Goal: Task Accomplishment & Management: Complete application form

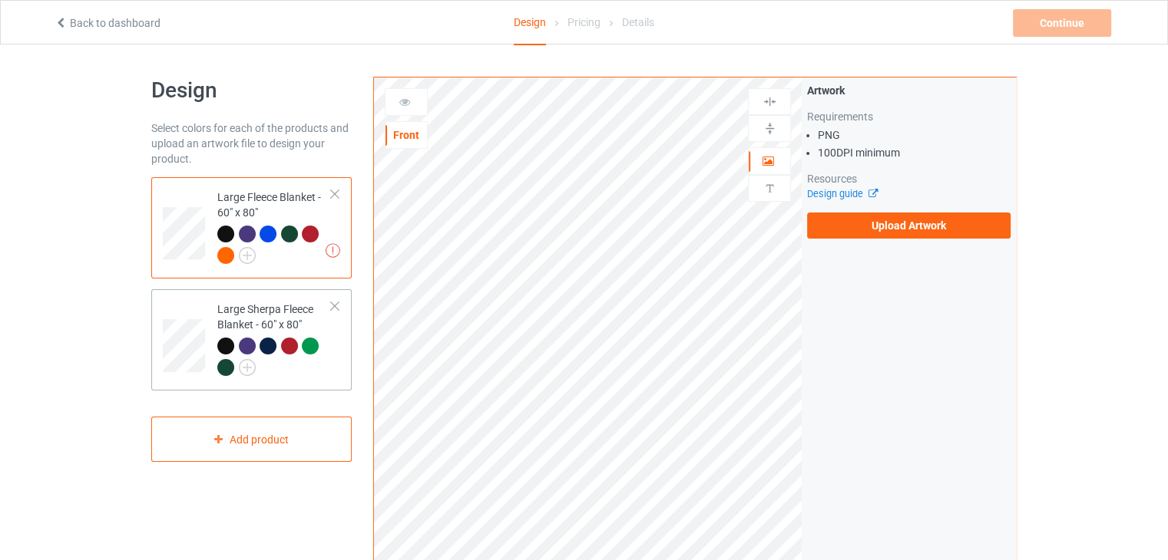
click at [259, 304] on div "Large Sherpa Fleece Blanket - 60" x 80"" at bounding box center [274, 338] width 114 height 73
click at [280, 210] on div "Large Fleece Blanket - 60" x 80"" at bounding box center [274, 226] width 114 height 73
click at [851, 218] on label "Upload Artwork" at bounding box center [908, 226] width 203 height 26
click at [0, 0] on input "Upload Artwork" at bounding box center [0, 0] width 0 height 0
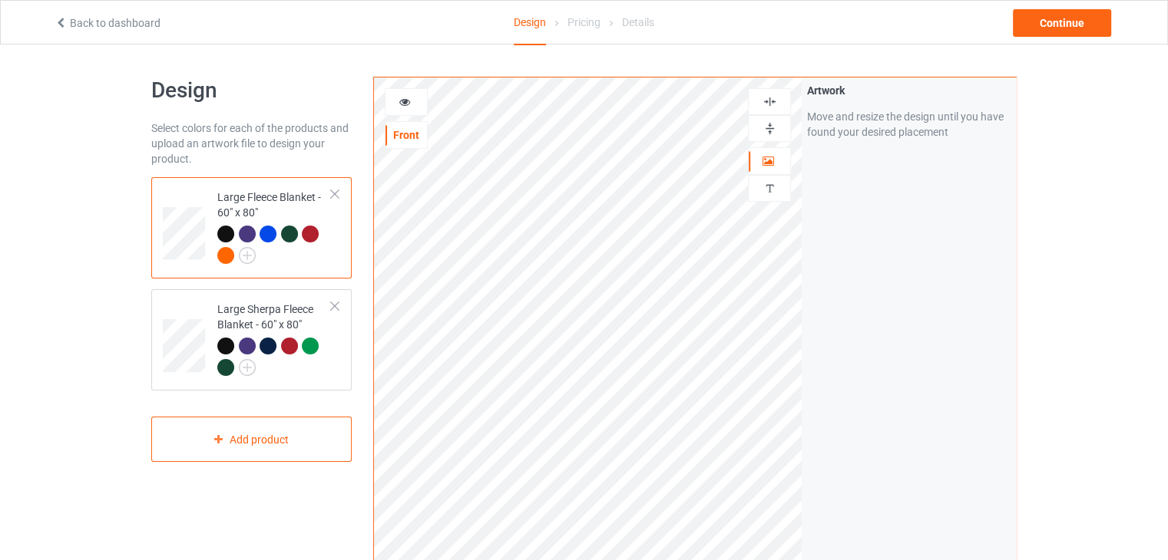
click at [775, 121] on img at bounding box center [769, 128] width 15 height 15
click at [768, 102] on img at bounding box center [769, 101] width 15 height 15
click at [203, 311] on td at bounding box center [186, 340] width 46 height 89
click at [770, 124] on img at bounding box center [769, 128] width 15 height 15
click at [768, 107] on img at bounding box center [769, 101] width 15 height 15
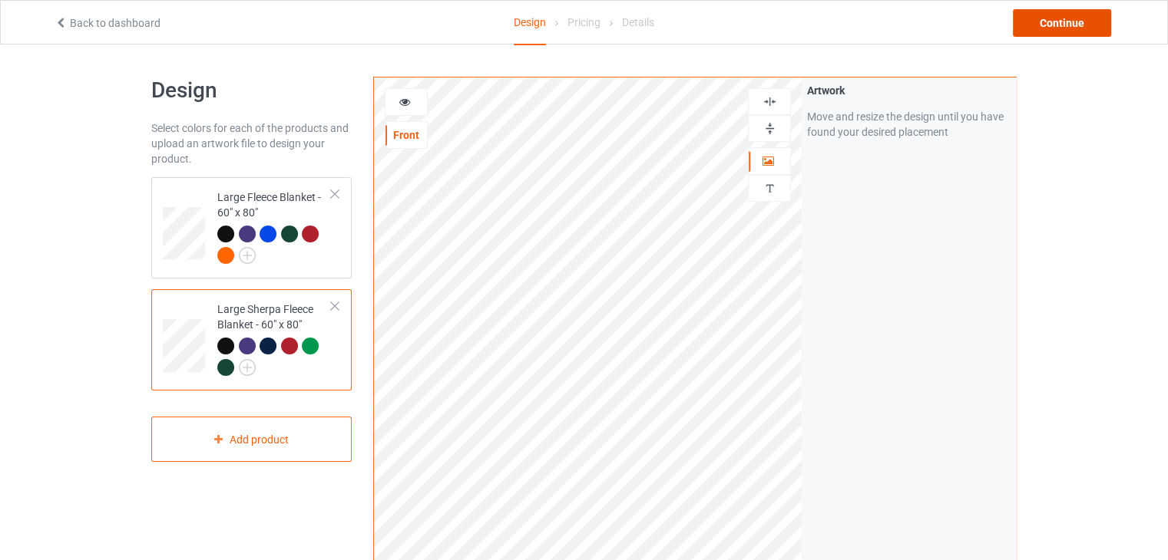
click at [1090, 25] on div "Continue" at bounding box center [1062, 23] width 98 height 28
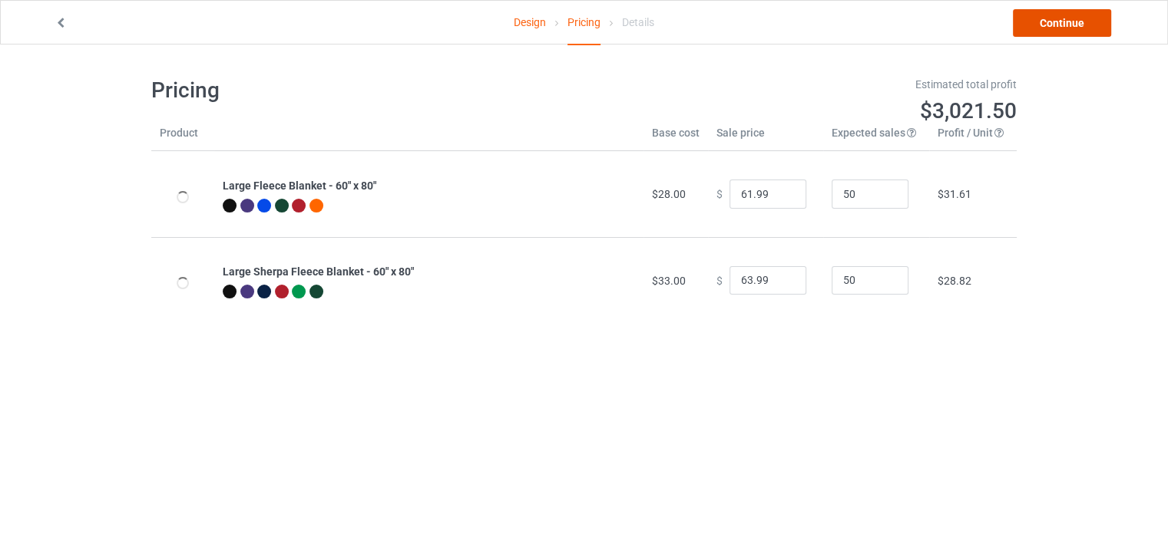
click at [1090, 25] on link "Continue" at bounding box center [1062, 23] width 98 height 28
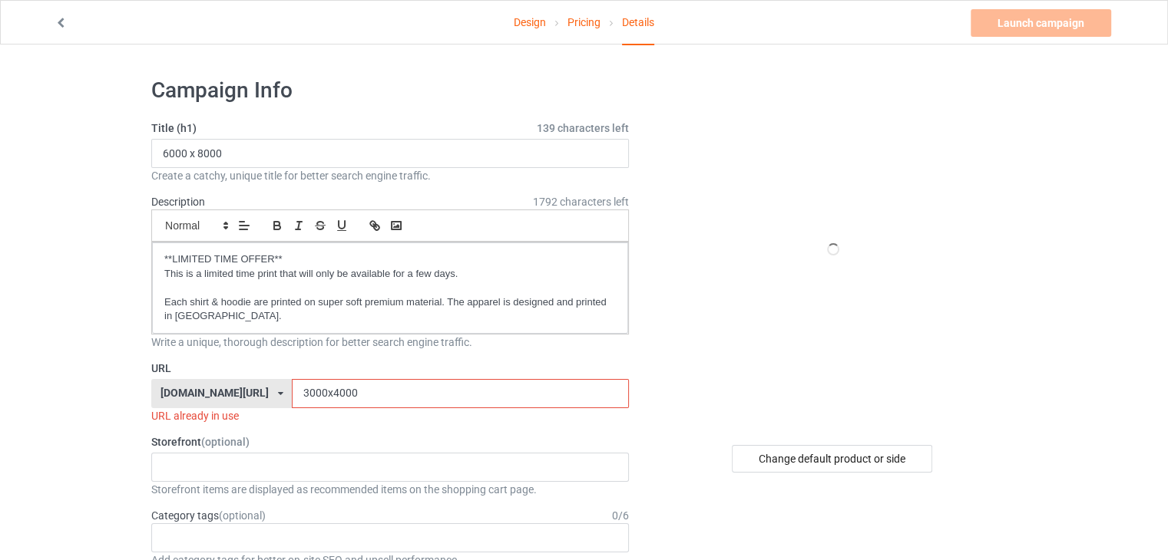
click at [379, 384] on input "3000x4000" at bounding box center [460, 393] width 336 height 29
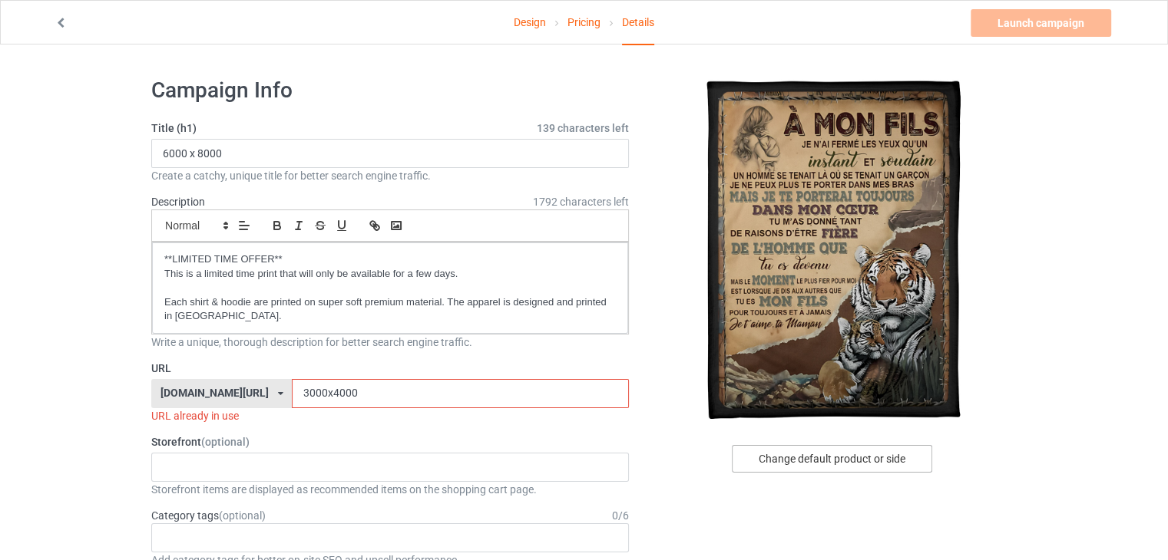
click at [780, 461] on div "Change default product or side" at bounding box center [832, 459] width 200 height 28
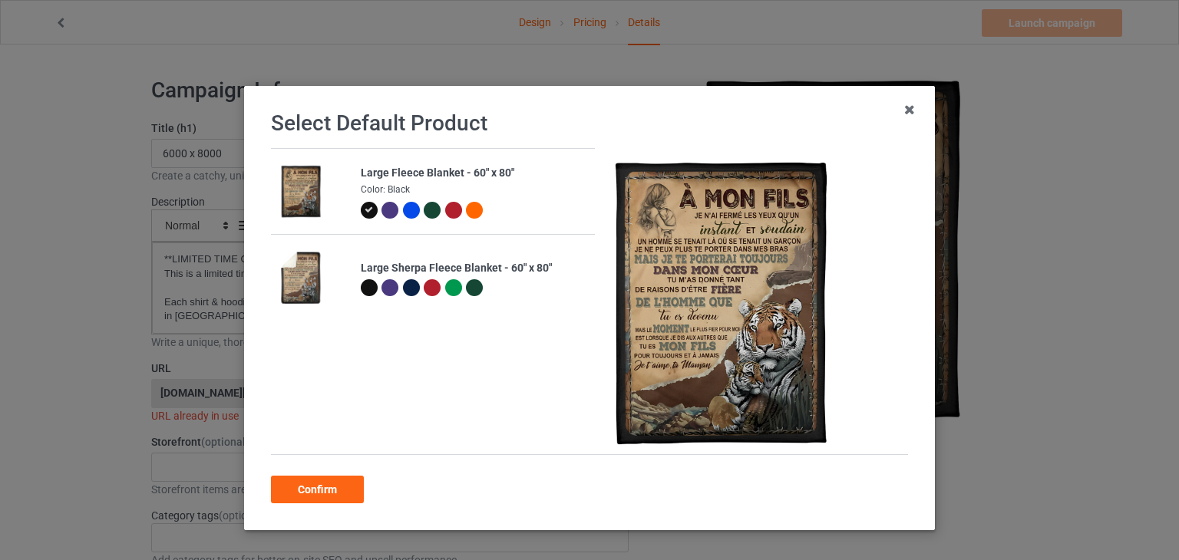
click at [293, 283] on img at bounding box center [300, 278] width 42 height 53
click at [903, 114] on icon at bounding box center [909, 109] width 25 height 25
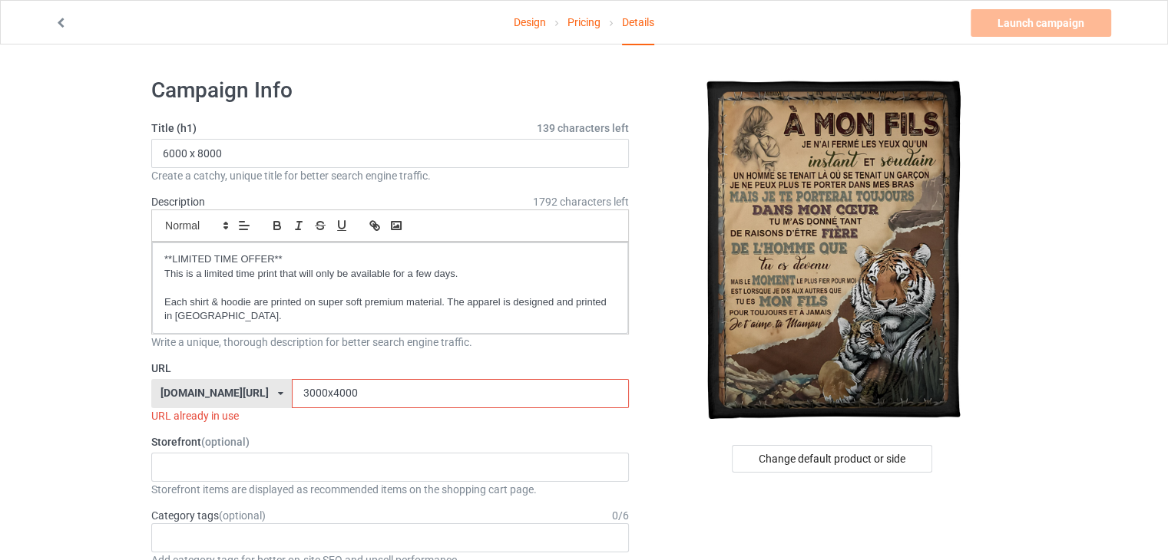
scroll to position [307, 0]
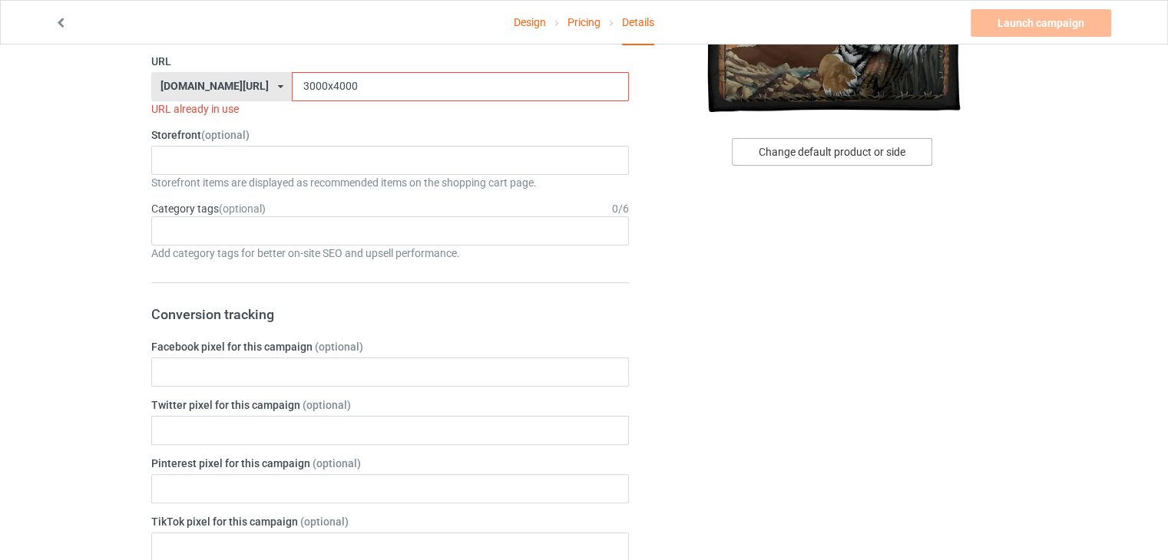
click at [829, 151] on div "Change default product or side" at bounding box center [832, 152] width 200 height 28
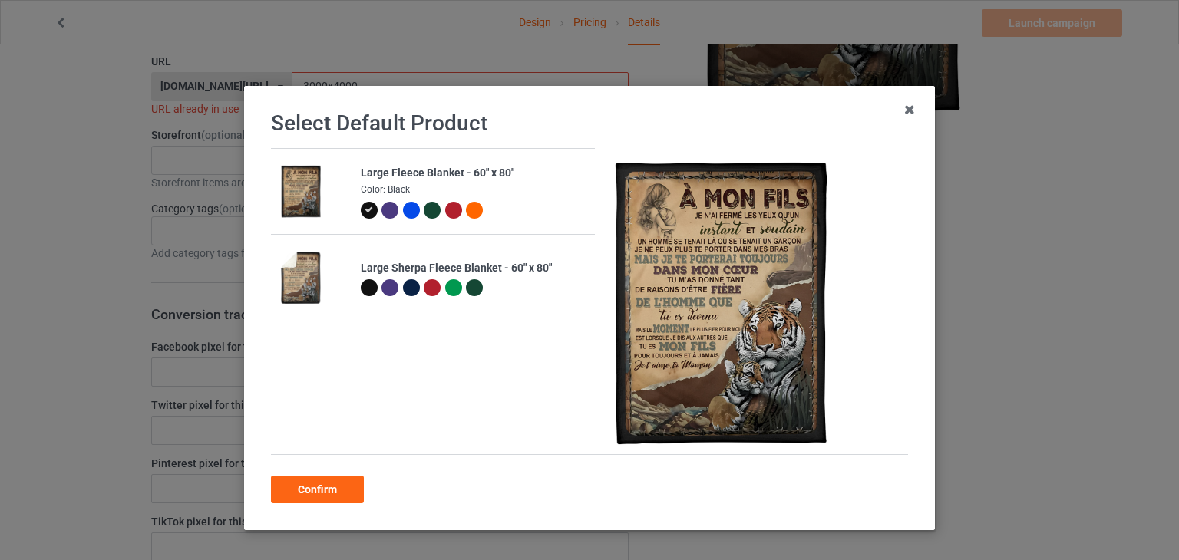
click at [445, 288] on div at bounding box center [453, 287] width 17 height 17
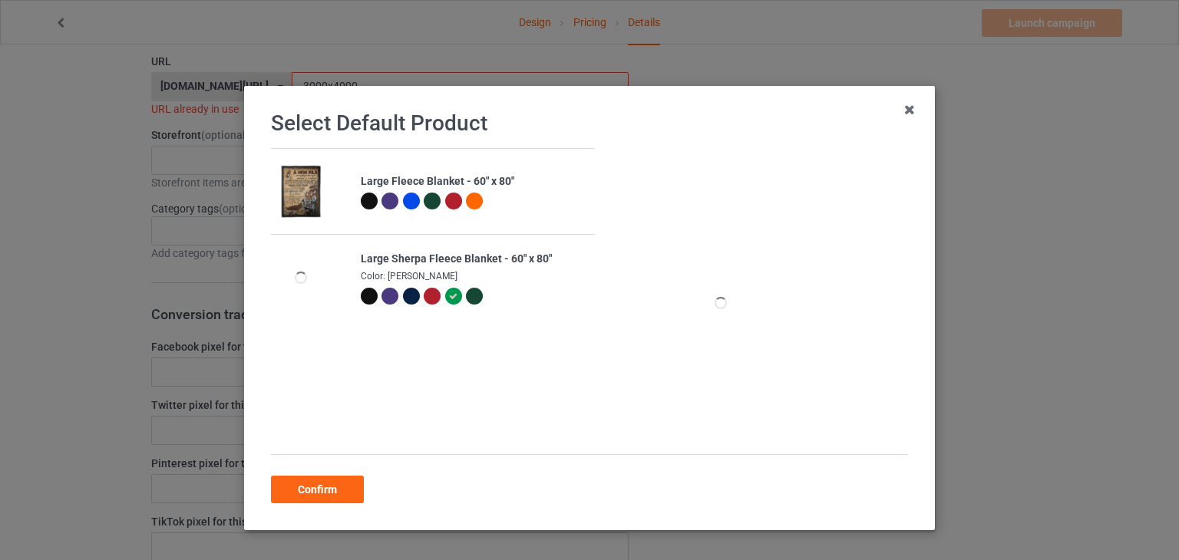
click at [467, 297] on div at bounding box center [474, 296] width 17 height 17
click at [468, 203] on div at bounding box center [474, 201] width 17 height 17
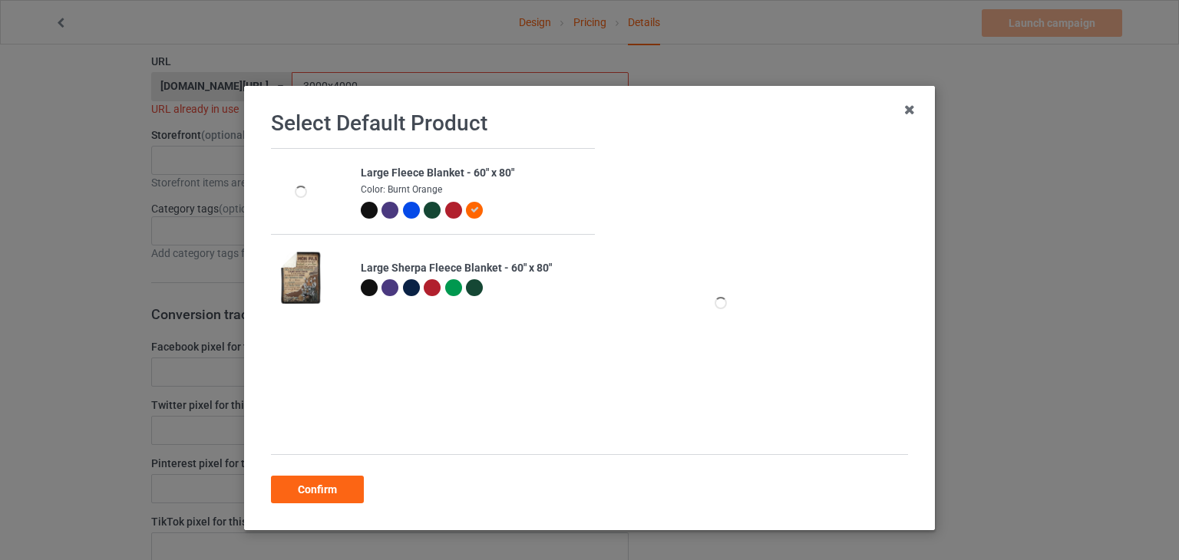
click at [299, 277] on img at bounding box center [300, 278] width 42 height 53
click at [902, 114] on icon at bounding box center [909, 109] width 25 height 25
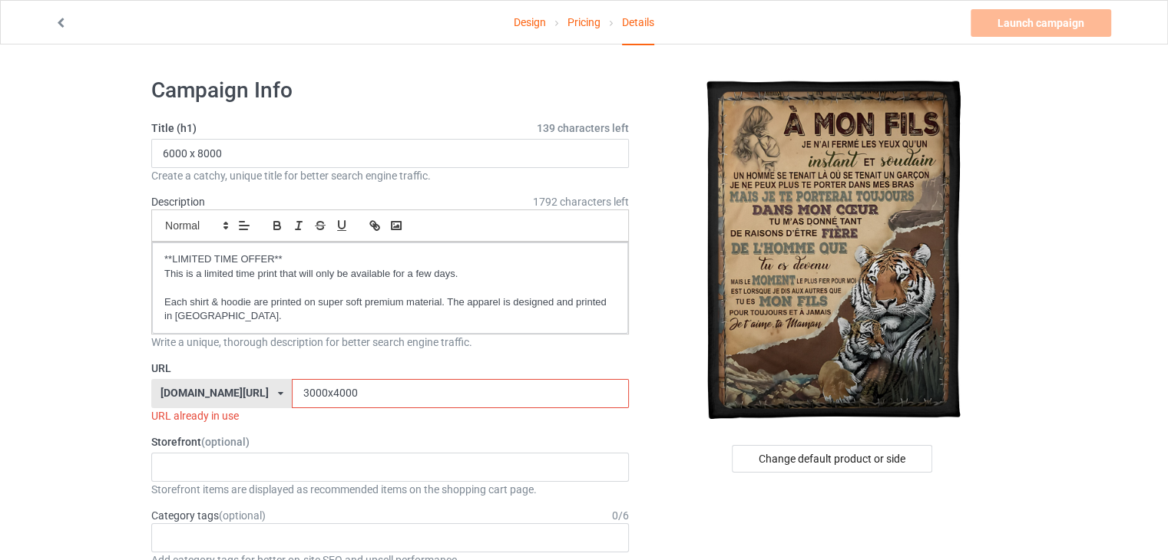
click at [51, 25] on div at bounding box center [224, 22] width 360 height 15
click at [61, 25] on icon at bounding box center [61, 20] width 13 height 11
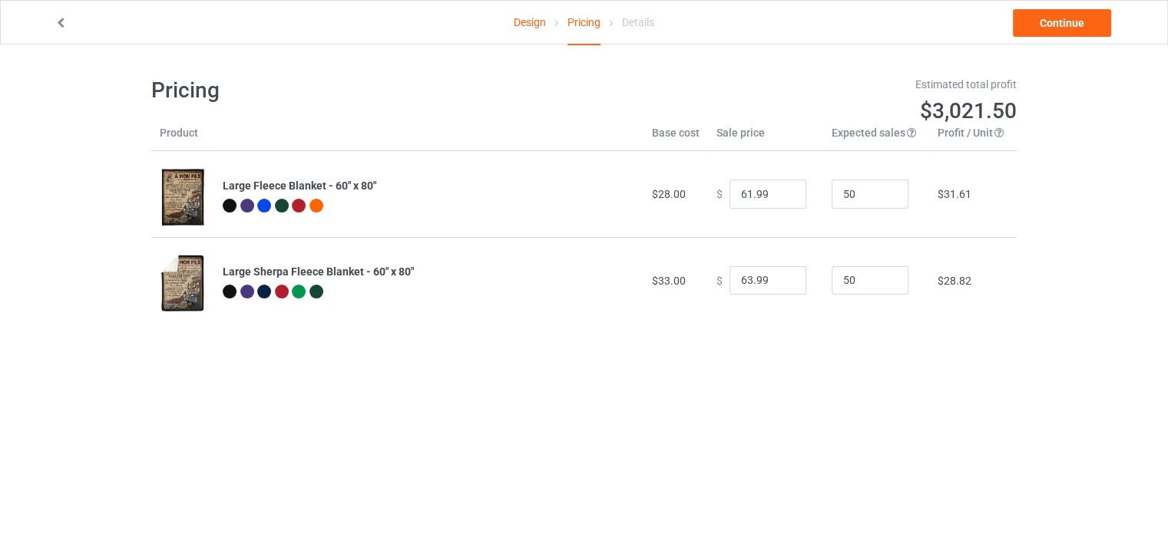
click at [58, 19] on icon at bounding box center [61, 20] width 13 height 11
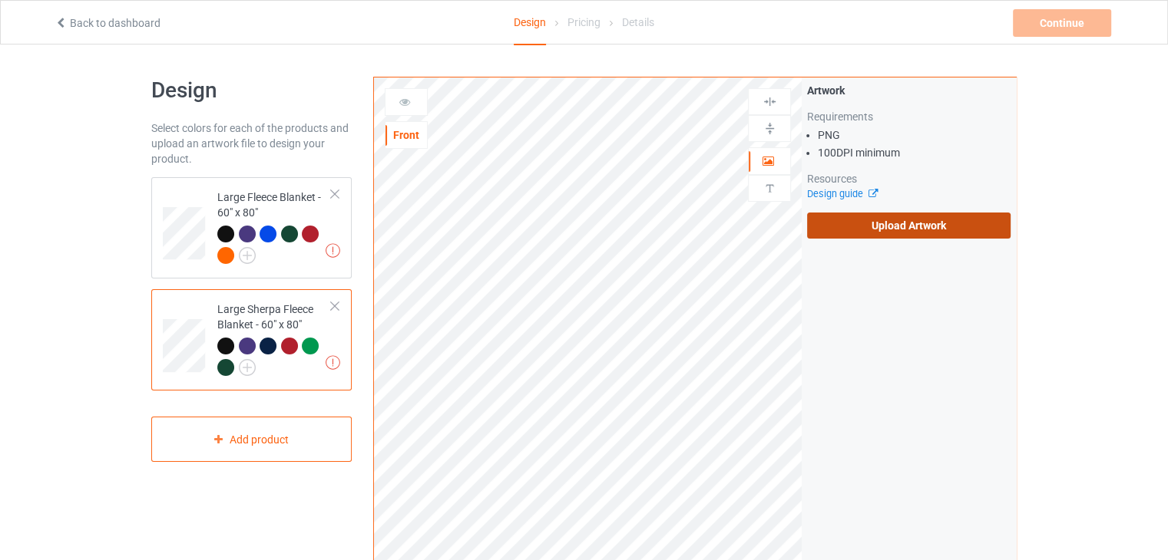
click at [896, 230] on label "Upload Artwork" at bounding box center [908, 226] width 203 height 26
click at [0, 0] on input "Upload Artwork" at bounding box center [0, 0] width 0 height 0
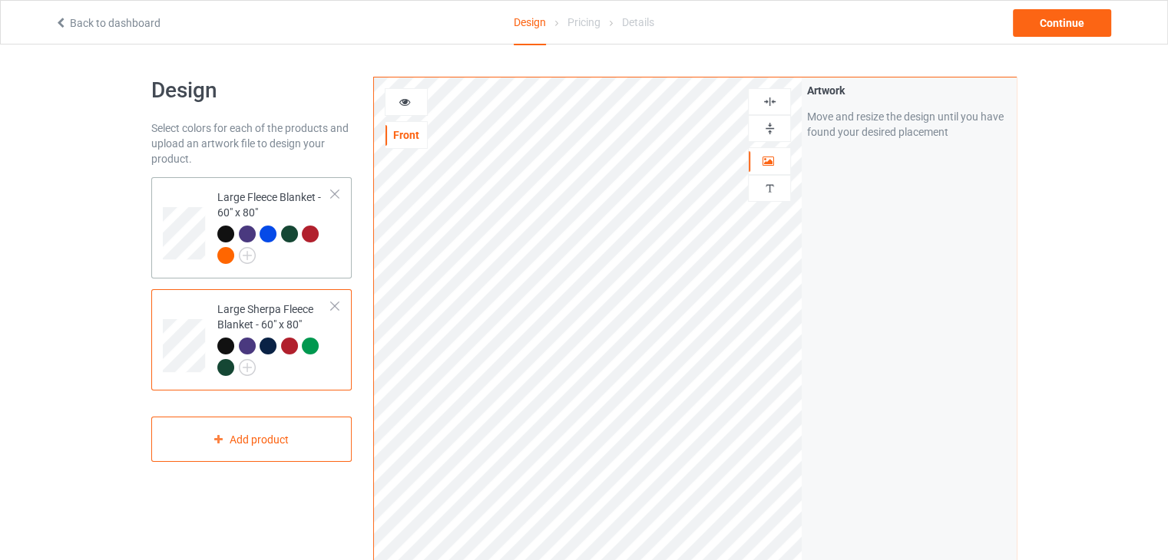
click at [233, 199] on div "Large Fleece Blanket - 60" x 80"" at bounding box center [274, 226] width 114 height 73
click at [1036, 28] on div "Continue" at bounding box center [1062, 23] width 98 height 28
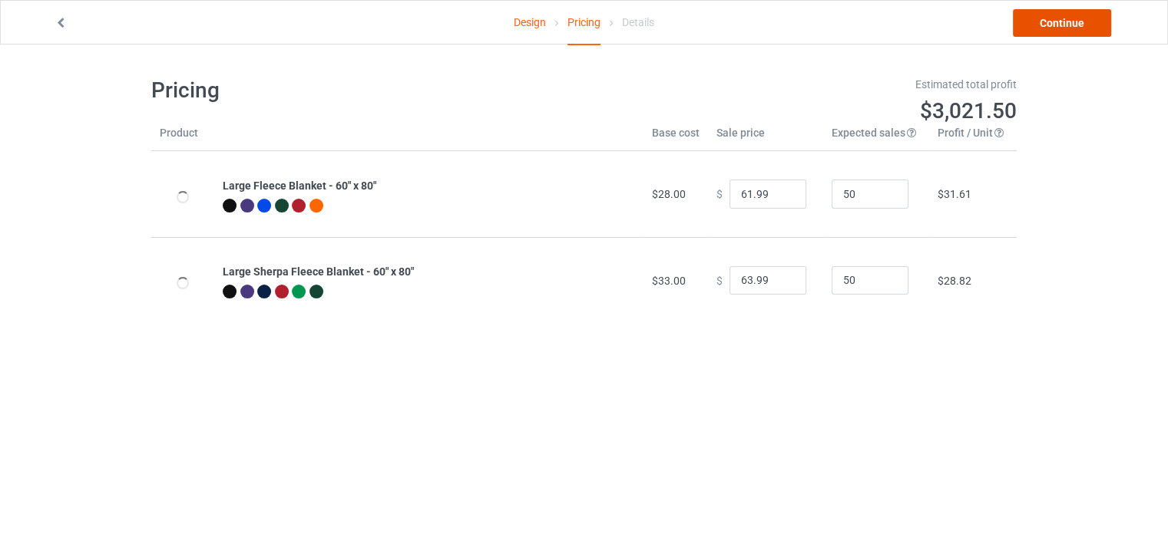
click at [1036, 28] on link "Continue" at bounding box center [1062, 23] width 98 height 28
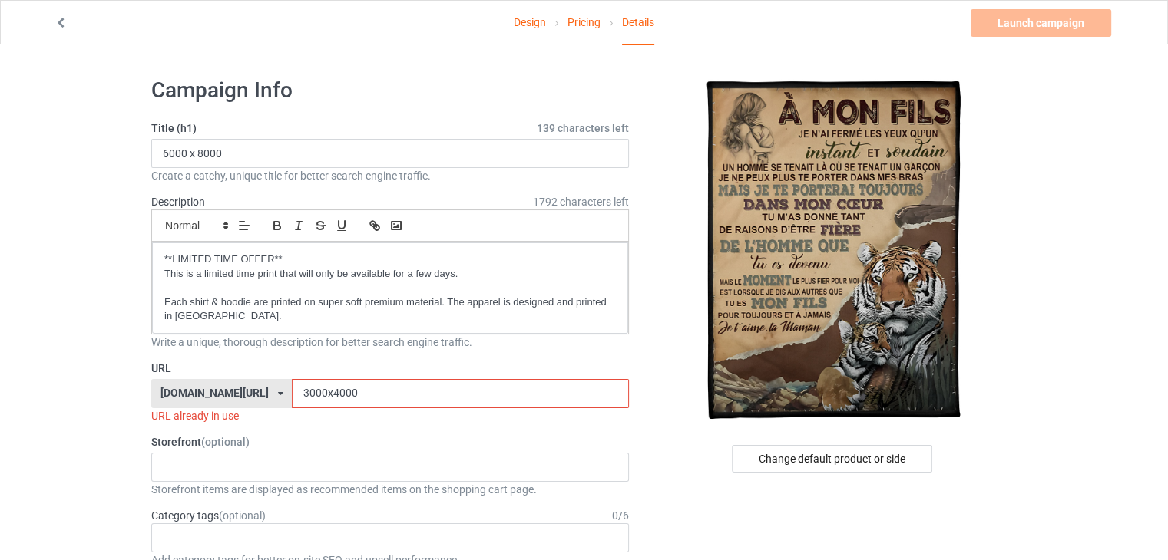
click at [58, 21] on icon at bounding box center [61, 20] width 13 height 11
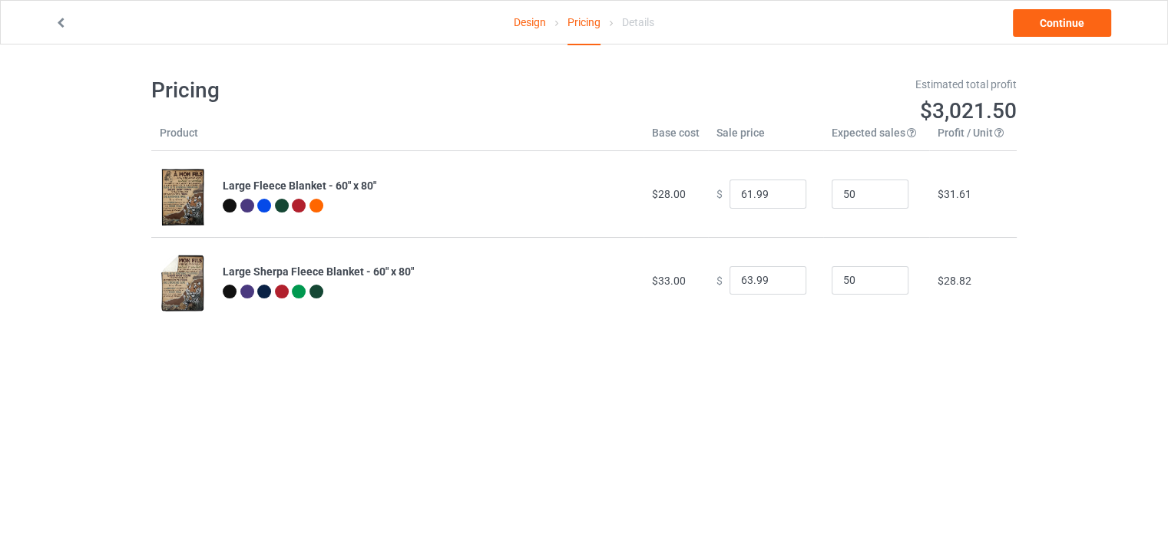
click at [62, 19] on icon at bounding box center [61, 20] width 13 height 11
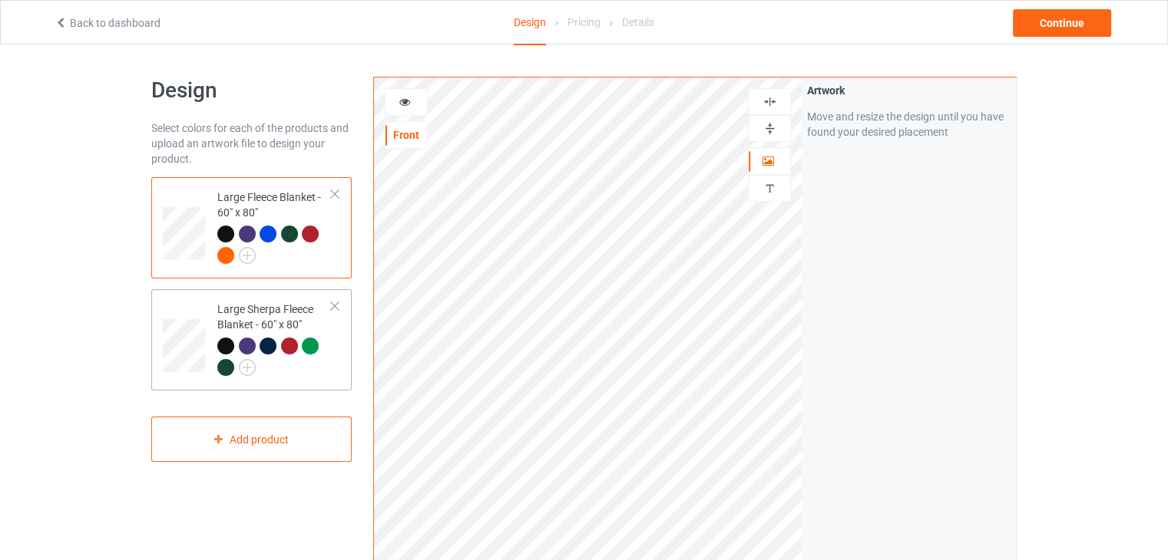
click at [194, 306] on td at bounding box center [186, 340] width 46 height 89
click at [244, 258] on img at bounding box center [247, 255] width 17 height 17
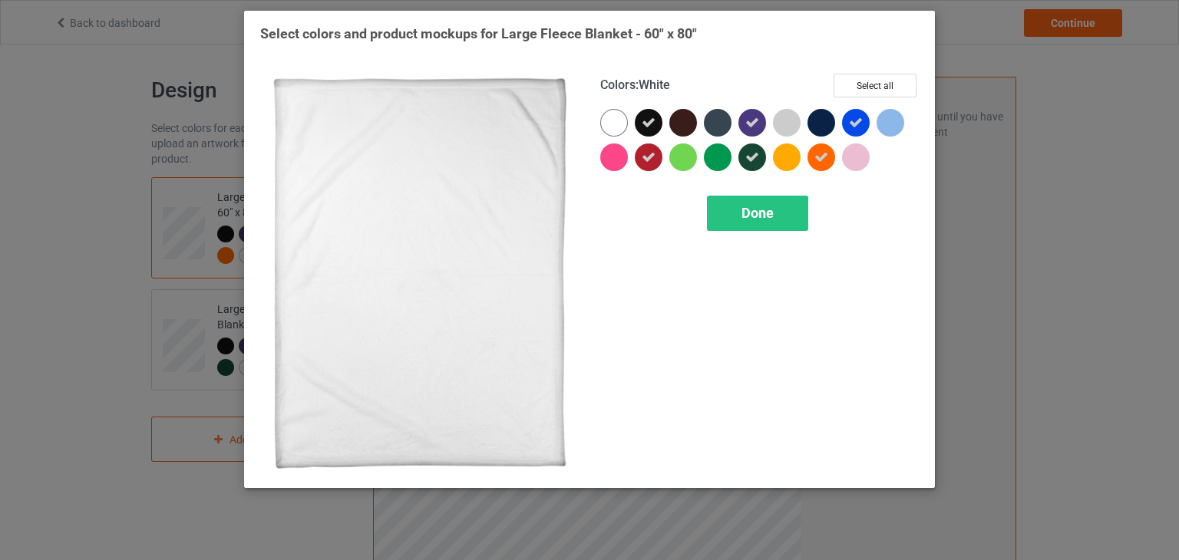
click at [610, 124] on div at bounding box center [614, 123] width 28 height 28
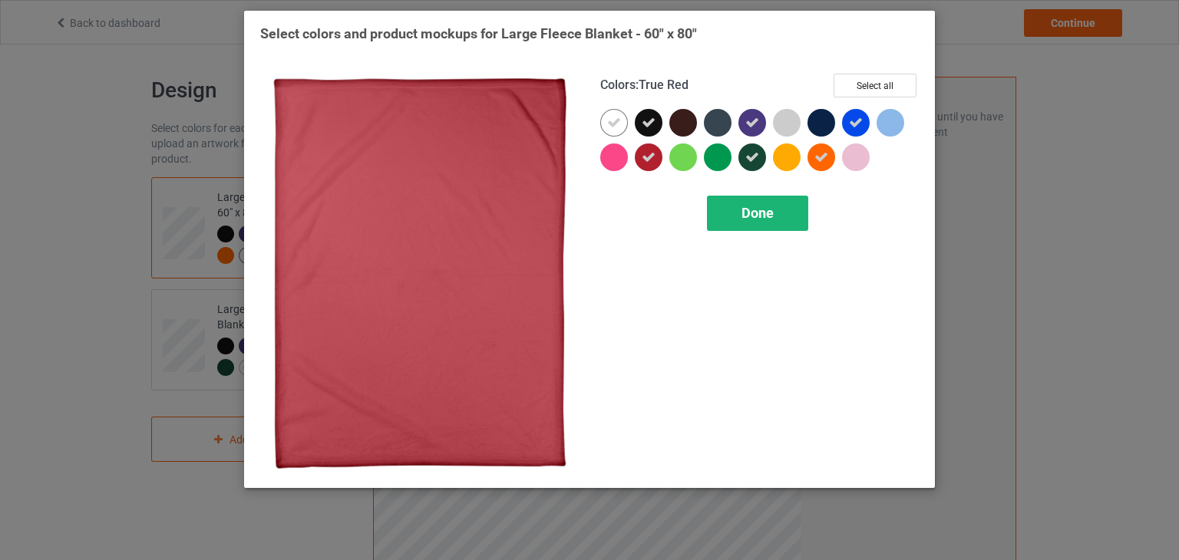
click at [731, 222] on div "Done" at bounding box center [757, 213] width 101 height 35
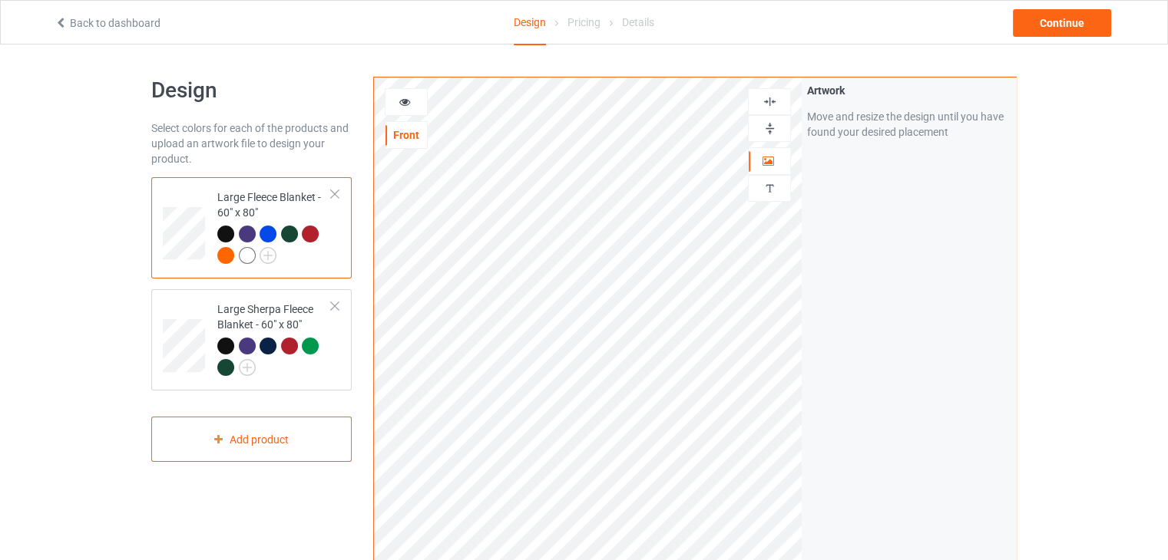
click at [250, 258] on div at bounding box center [247, 255] width 17 height 17
click at [298, 375] on div at bounding box center [274, 359] width 114 height 42
click at [246, 367] on img at bounding box center [247, 367] width 17 height 17
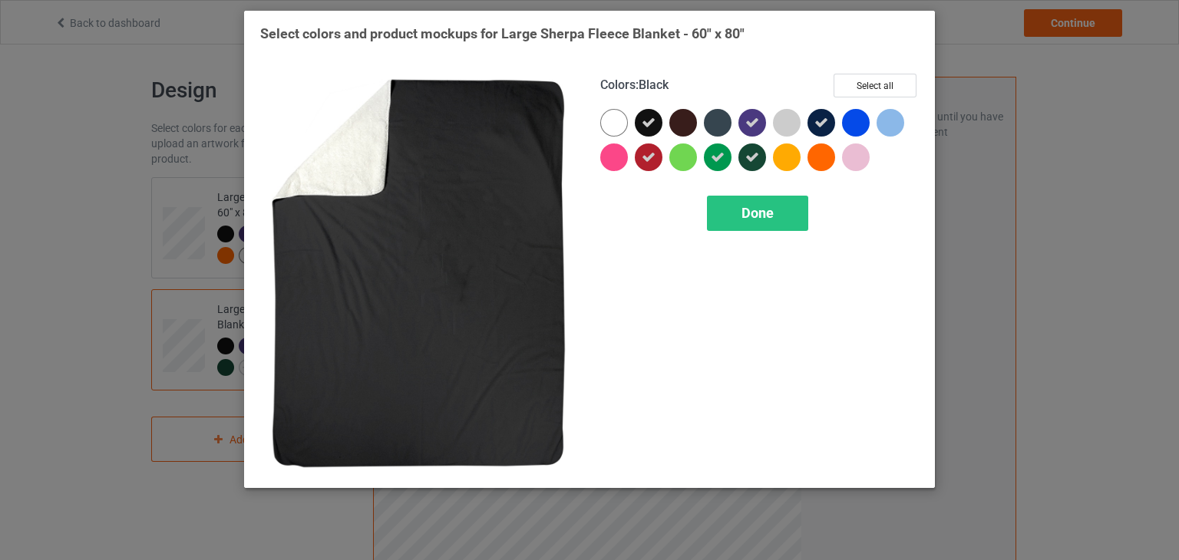
click at [603, 126] on div at bounding box center [614, 123] width 28 height 28
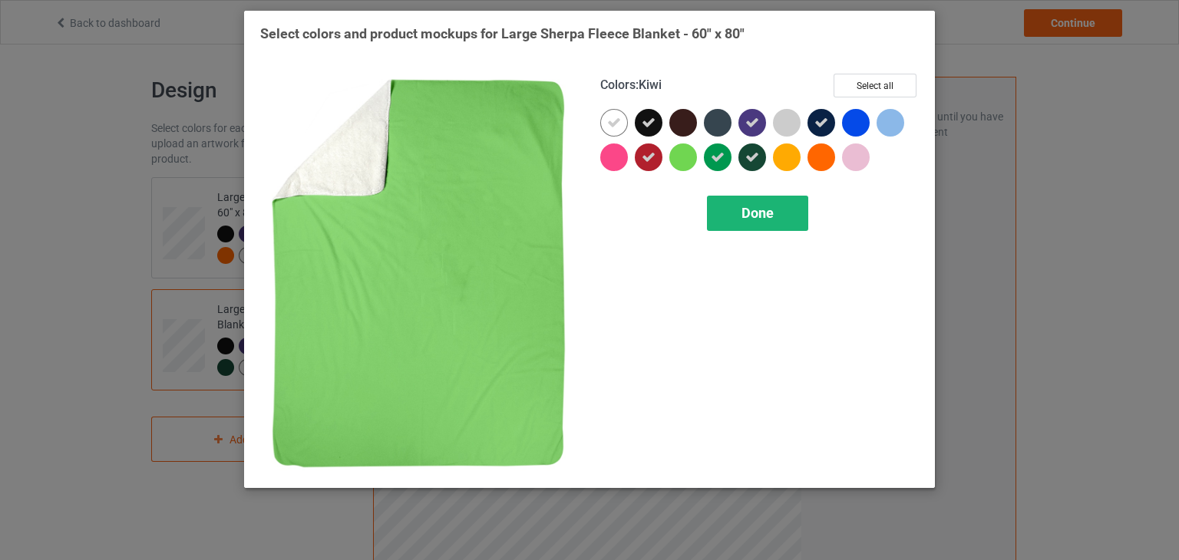
click at [738, 220] on div "Done" at bounding box center [757, 213] width 101 height 35
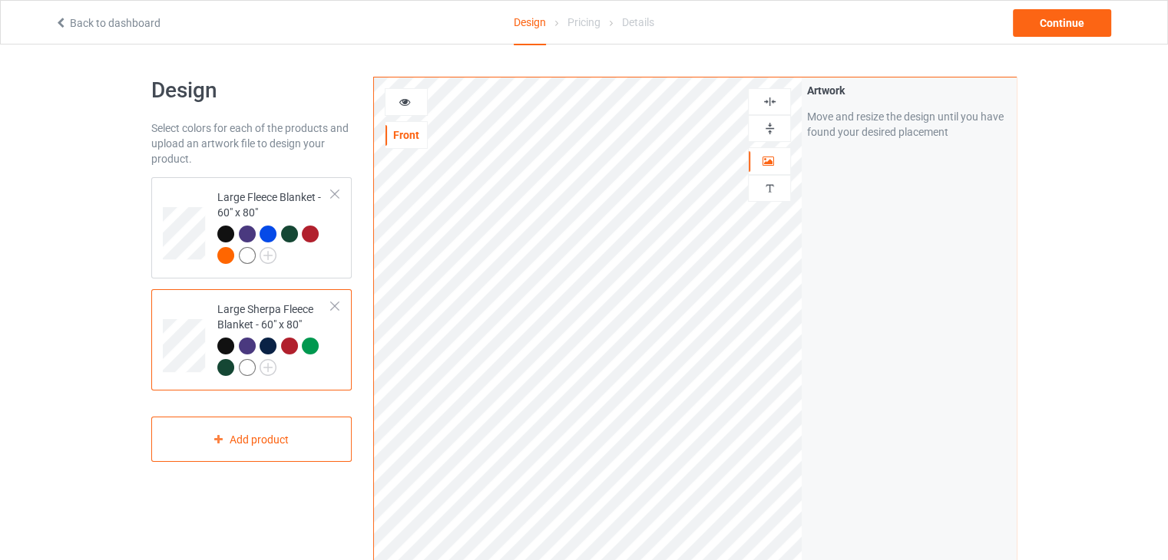
click at [243, 368] on div at bounding box center [247, 367] width 17 height 17
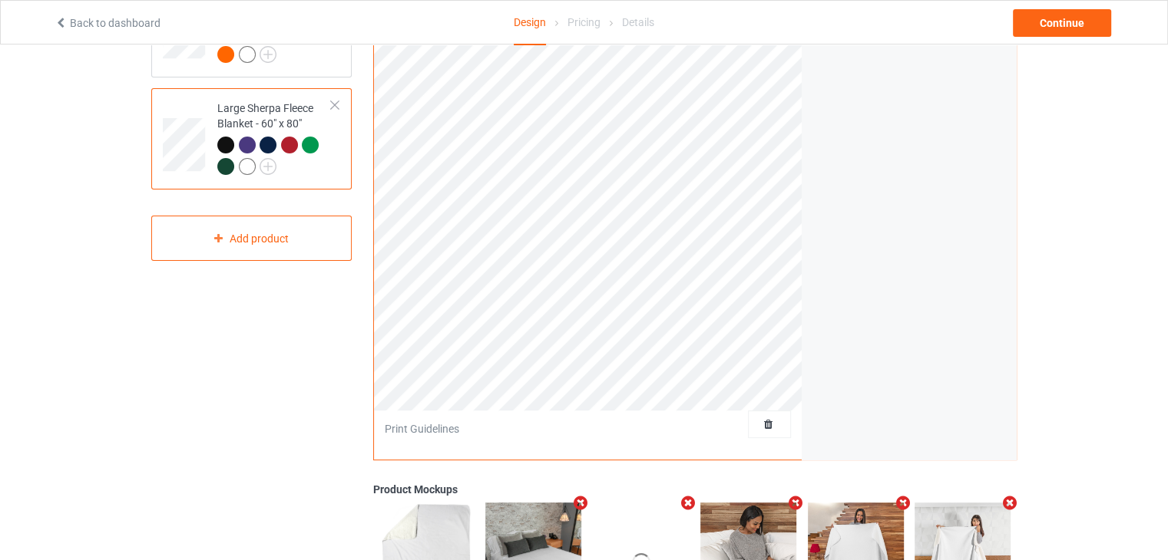
scroll to position [124, 0]
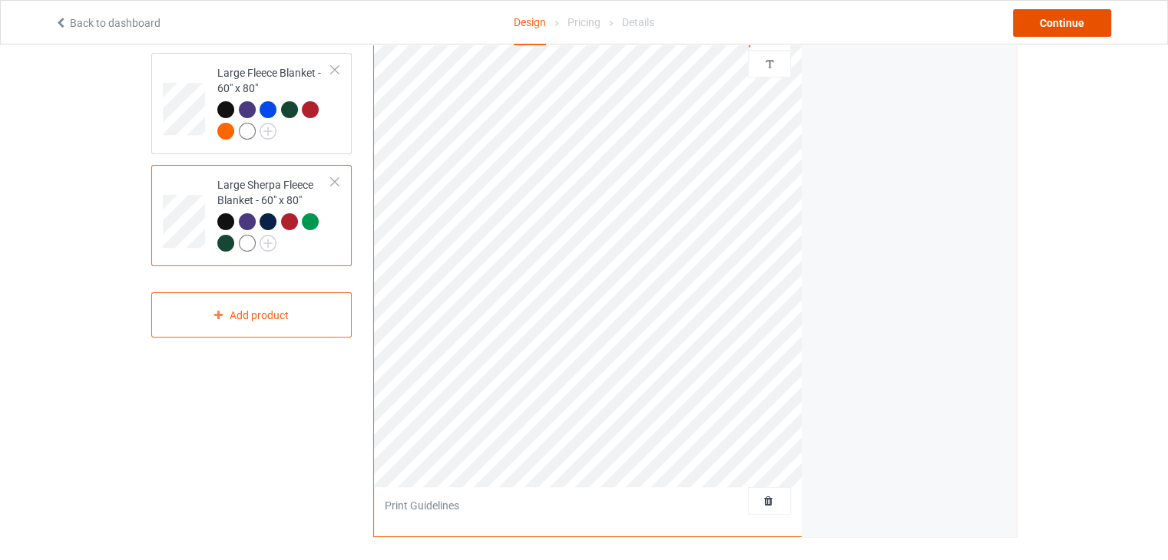
click at [1069, 24] on div "Continue" at bounding box center [1062, 23] width 98 height 28
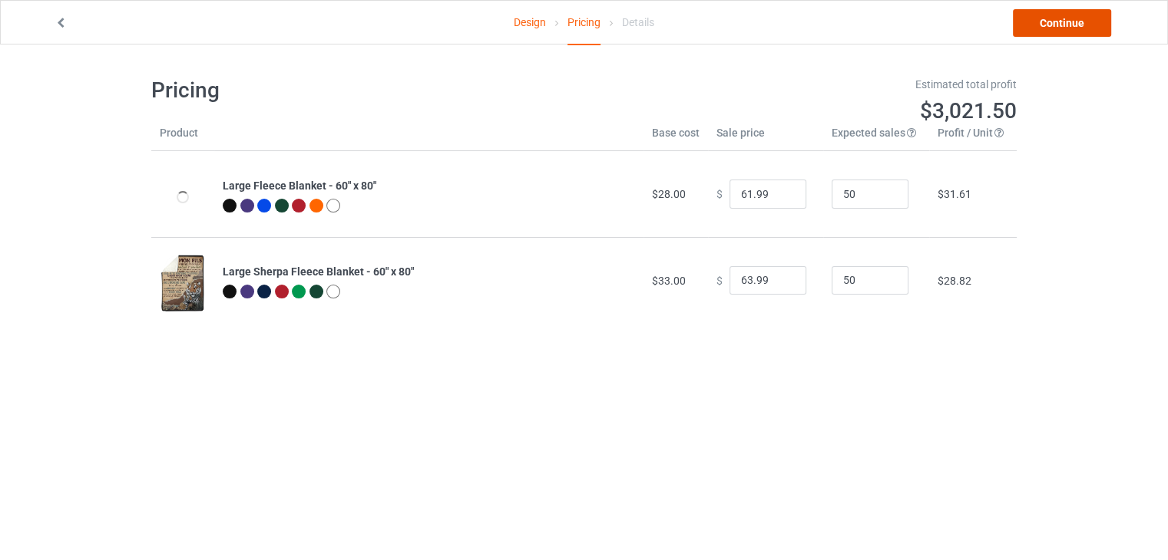
click at [1069, 25] on link "Continue" at bounding box center [1062, 23] width 98 height 28
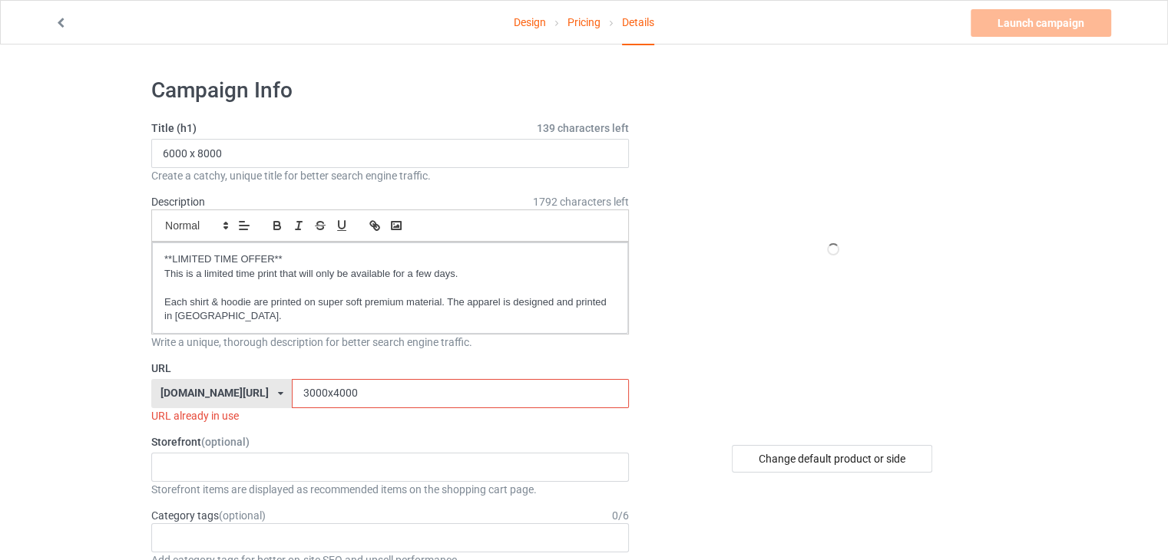
click at [421, 398] on input "3000x4000" at bounding box center [460, 393] width 336 height 29
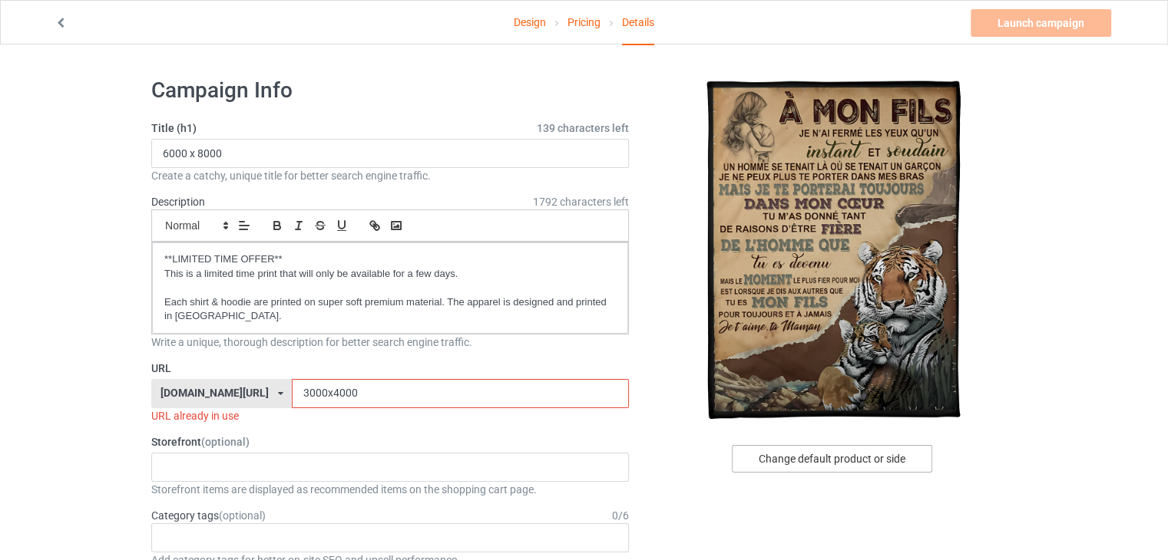
click at [857, 461] on div "Change default product or side" at bounding box center [832, 459] width 200 height 28
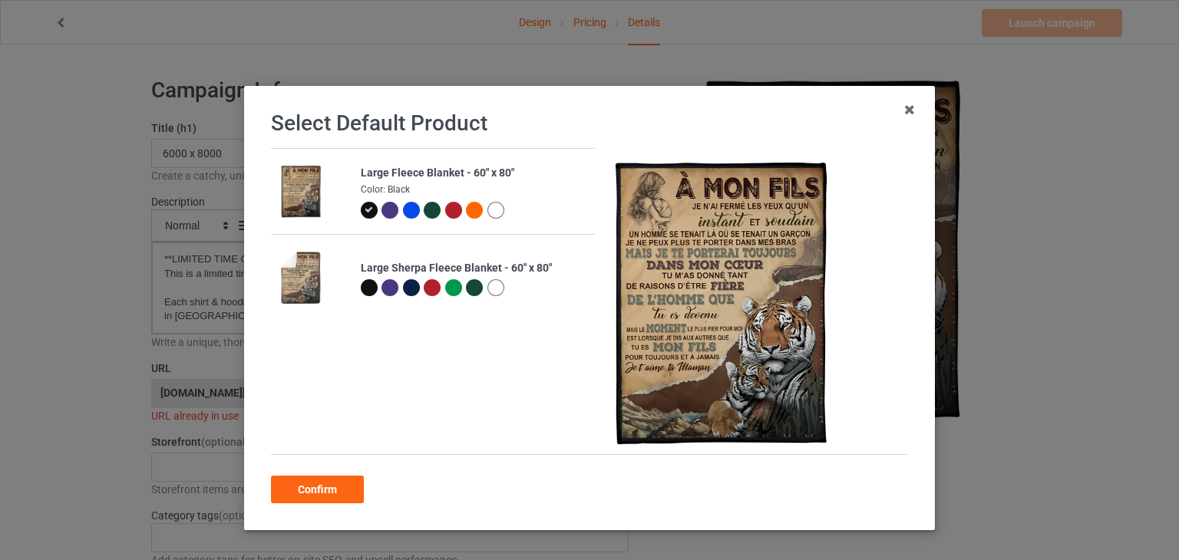
click at [487, 208] on div at bounding box center [495, 210] width 17 height 17
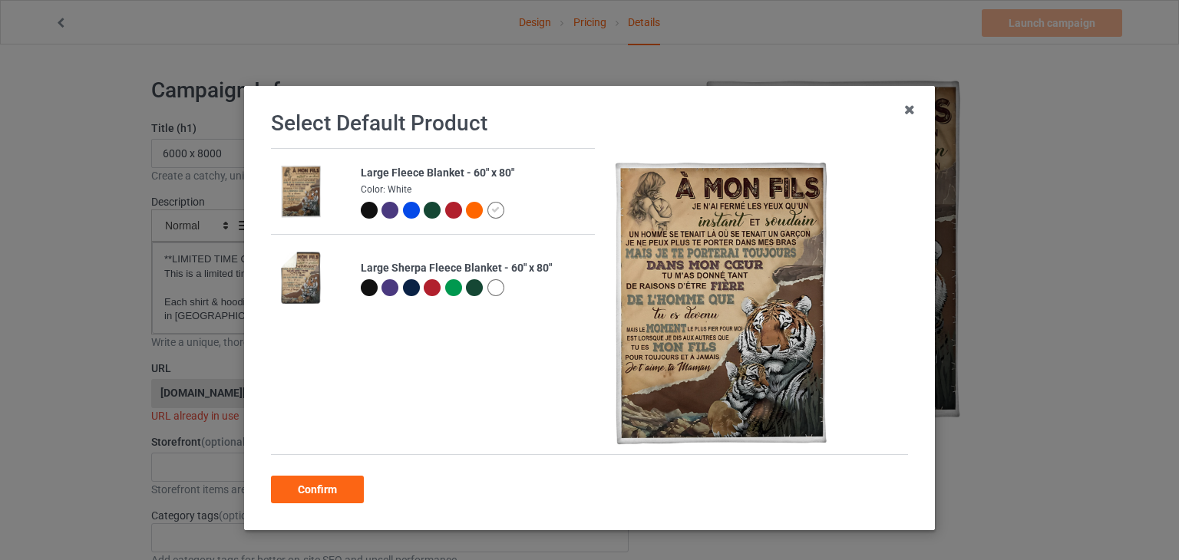
click at [487, 286] on div at bounding box center [495, 287] width 17 height 17
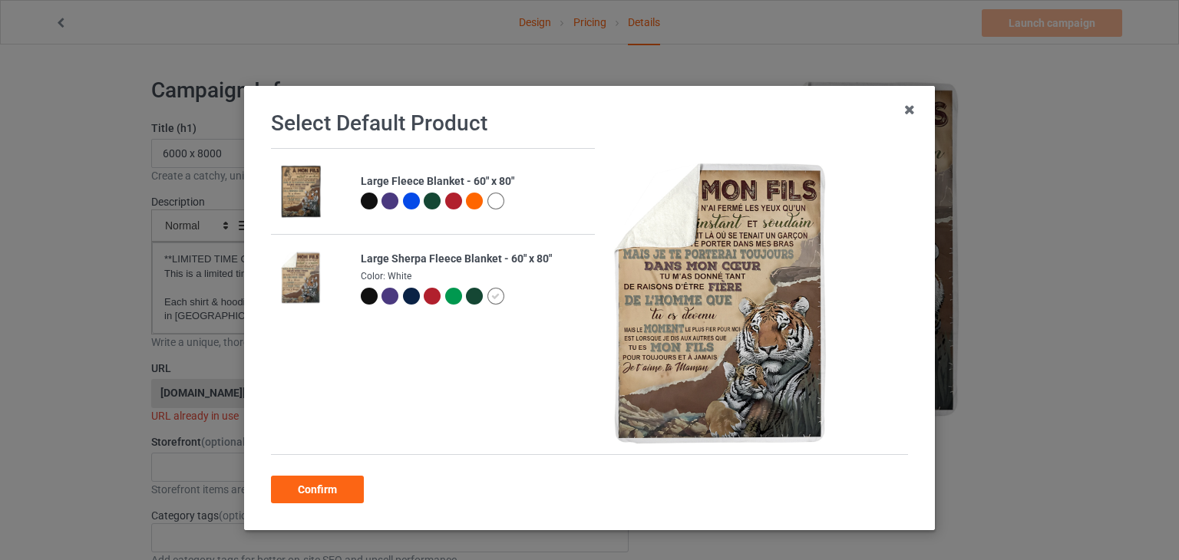
click at [306, 487] on div "Confirm" at bounding box center [317, 490] width 93 height 28
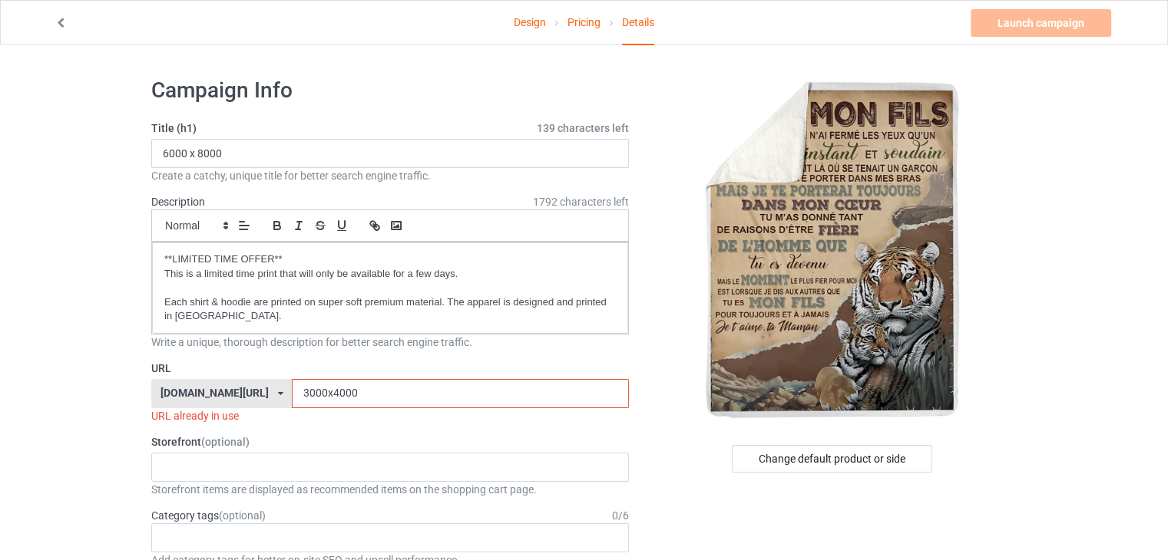
click at [381, 394] on input "3000x4000" at bounding box center [460, 393] width 336 height 29
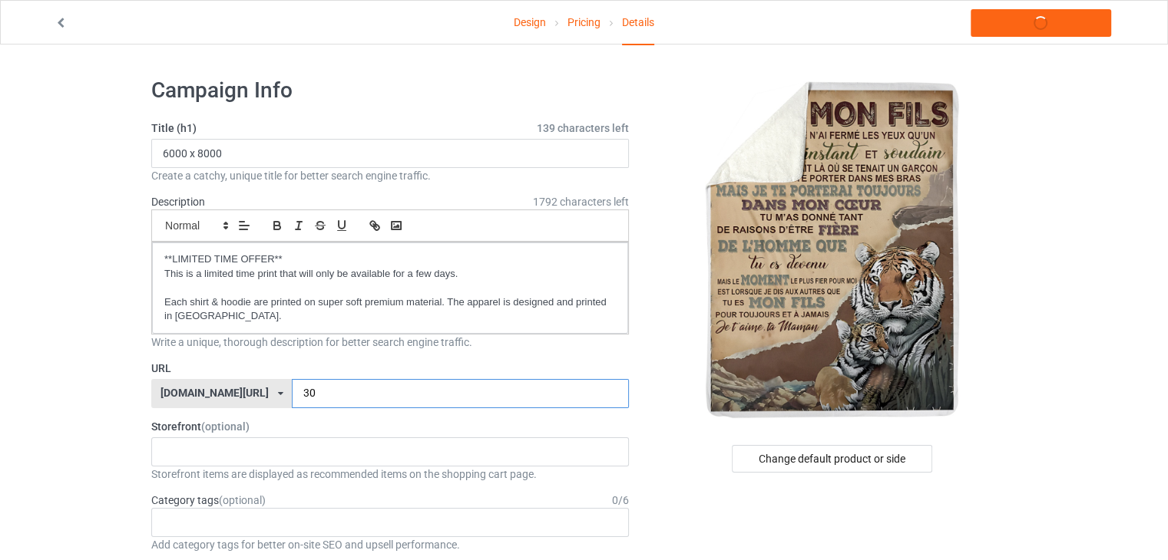
type input "3"
type input "lion-1hhh"
click at [1019, 24] on link "Launch campaign" at bounding box center [1040, 23] width 140 height 28
